Goal: Task Accomplishment & Management: Manage account settings

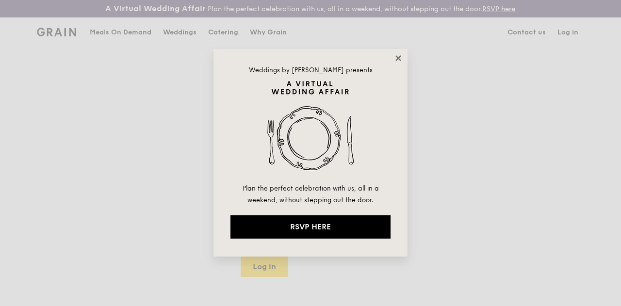
drag, startPoint x: 391, startPoint y: 50, endPoint x: 397, endPoint y: 62, distance: 13.0
click at [391, 50] on div "Weddings by Grain presents Plan the perfect celebration with us, all in a weeke…" at bounding box center [310, 153] width 194 height 208
click at [399, 62] on icon at bounding box center [398, 58] width 9 height 9
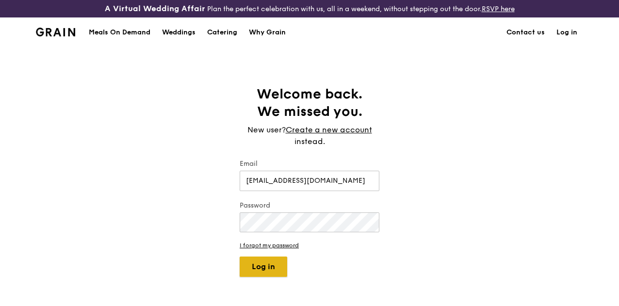
click at [273, 271] on button "Log in" at bounding box center [264, 267] width 48 height 20
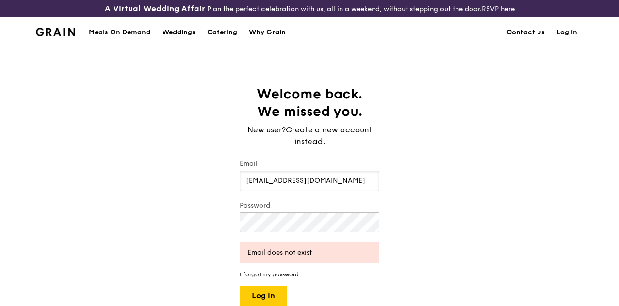
click at [256, 189] on input "pslloh@sla.org.sg" at bounding box center [310, 181] width 140 height 20
type input "psloh@sla.org.sg"
click at [251, 298] on button "Log in" at bounding box center [264, 296] width 48 height 20
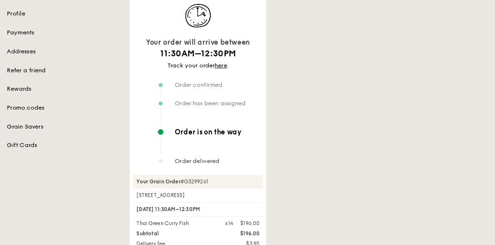
scroll to position [146, 0]
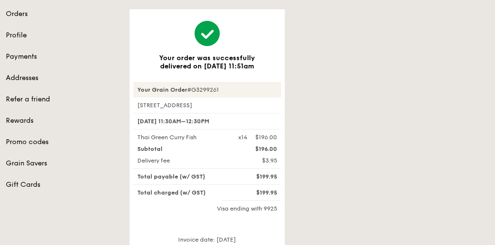
scroll to position [116, 0]
